Goal: Task Accomplishment & Management: Manage account settings

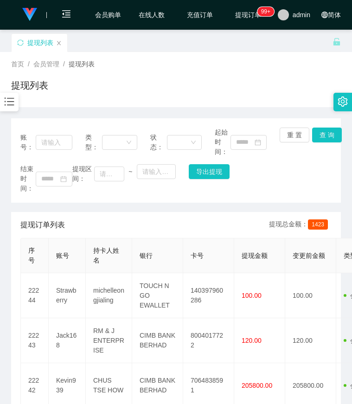
drag, startPoint x: 152, startPoint y: 209, endPoint x: 144, endPoint y: 207, distance: 8.0
click at [282, 77] on div "首页 / 会员管理 / 提现列表 / 提现列表" at bounding box center [176, 79] width 330 height 40
click at [259, 69] on div "首页 / 会员管理 / 提现列表 / 提现列表" at bounding box center [176, 79] width 330 height 40
